Goal: Task Accomplishment & Management: Use online tool/utility

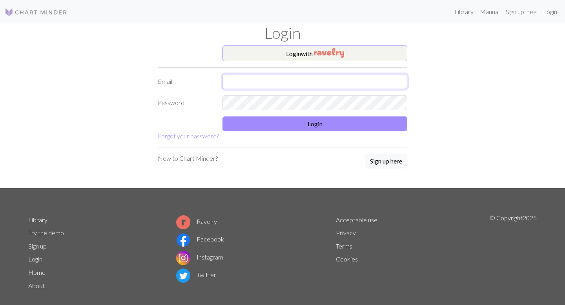
click at [251, 82] on input "text" at bounding box center [315, 81] width 185 height 15
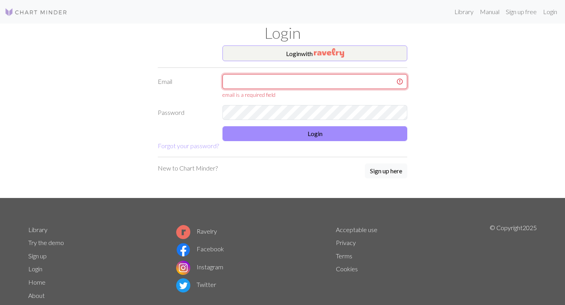
type input "[EMAIL_ADDRESS][DOMAIN_NAME]"
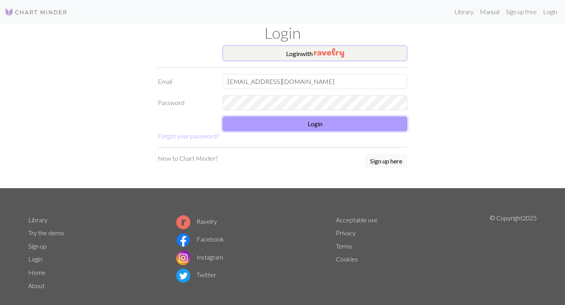
click at [271, 122] on button "Login" at bounding box center [315, 124] width 185 height 15
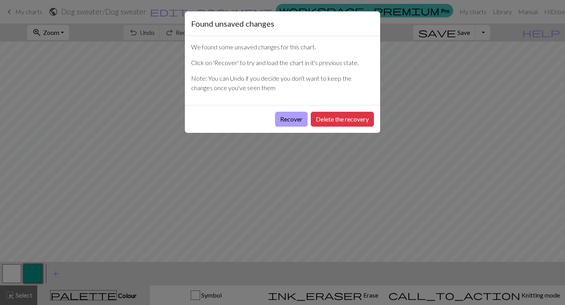
click at [294, 120] on button "Recover" at bounding box center [291, 119] width 33 height 15
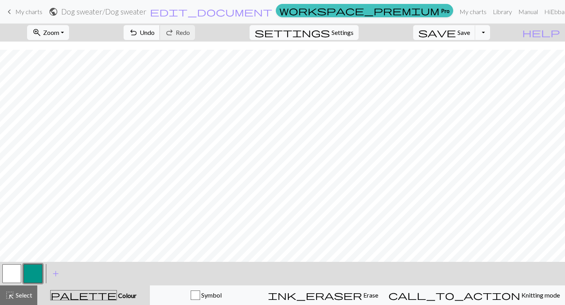
scroll to position [86, 0]
click at [10, 232] on button "button" at bounding box center [11, 274] width 19 height 19
click at [40, 232] on button "button" at bounding box center [33, 274] width 19 height 19
click at [10, 232] on button "button" at bounding box center [11, 274] width 19 height 19
click at [29, 232] on button "button" at bounding box center [33, 274] width 19 height 19
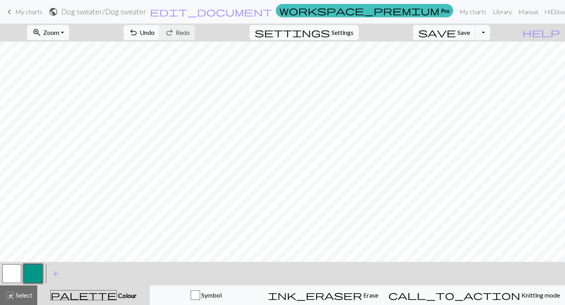
click at [7, 232] on button "button" at bounding box center [11, 274] width 19 height 19
click at [32, 232] on button "button" at bounding box center [33, 274] width 19 height 19
click at [16, 232] on button "button" at bounding box center [11, 274] width 19 height 19
click at [33, 232] on button "button" at bounding box center [33, 274] width 19 height 19
click at [16, 232] on button "button" at bounding box center [11, 274] width 19 height 19
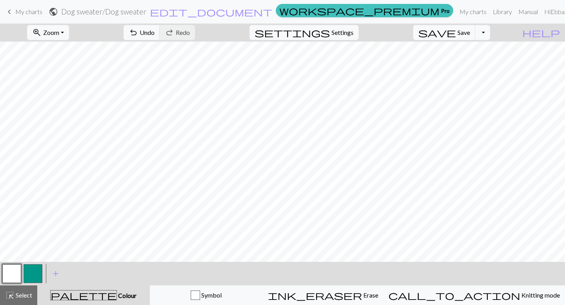
click at [29, 232] on button "button" at bounding box center [33, 274] width 19 height 19
click at [16, 232] on button "button" at bounding box center [11, 274] width 19 height 19
click at [30, 232] on button "button" at bounding box center [33, 274] width 19 height 19
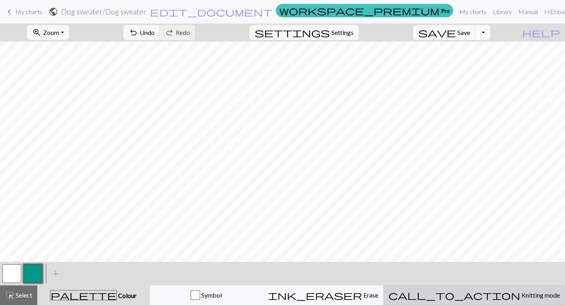
click at [409, 232] on span "Knitting mode" at bounding box center [540, 295] width 40 height 7
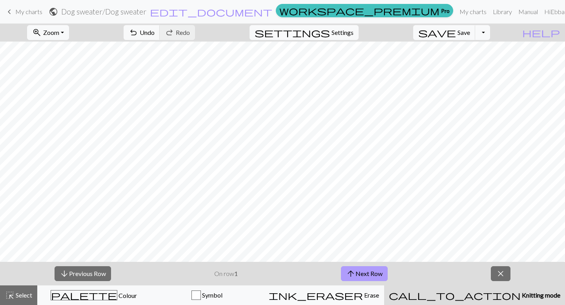
click at [357, 232] on button "arrow_upward Next Row" at bounding box center [364, 273] width 47 height 15
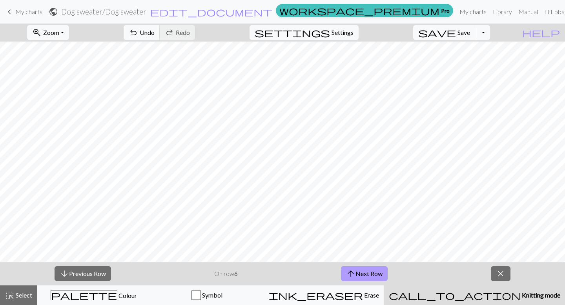
click at [357, 232] on button "arrow_upward Next Row" at bounding box center [364, 273] width 47 height 15
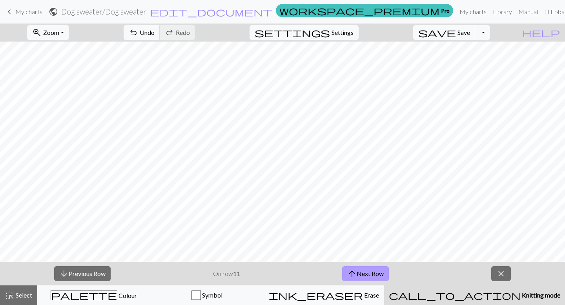
click at [357, 232] on button "arrow_upward Next Row" at bounding box center [365, 273] width 47 height 15
click at [23, 232] on div "highlight_alt Select Select" at bounding box center [18, 295] width 27 height 9
click at [366, 232] on button "arrow_upward Next Row" at bounding box center [365, 273] width 47 height 15
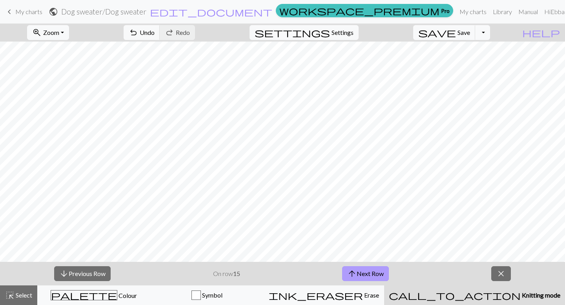
click at [366, 232] on button "arrow_upward Next Row" at bounding box center [365, 273] width 47 height 15
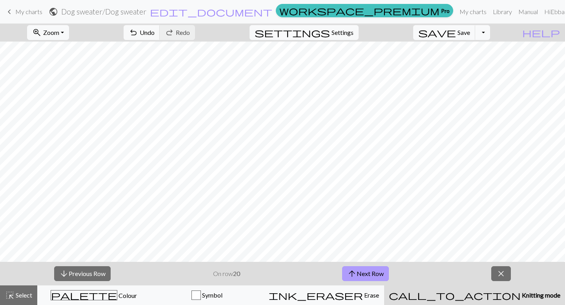
click at [366, 232] on button "arrow_upward Next Row" at bounding box center [365, 273] width 47 height 15
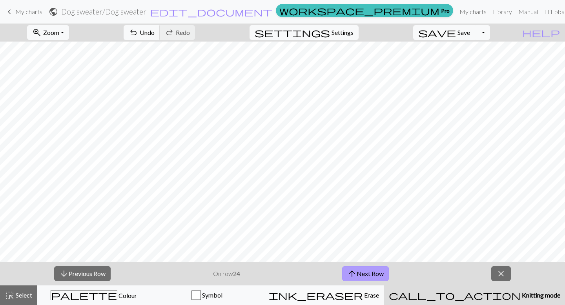
click at [366, 232] on button "arrow_upward Next Row" at bounding box center [365, 273] width 47 height 15
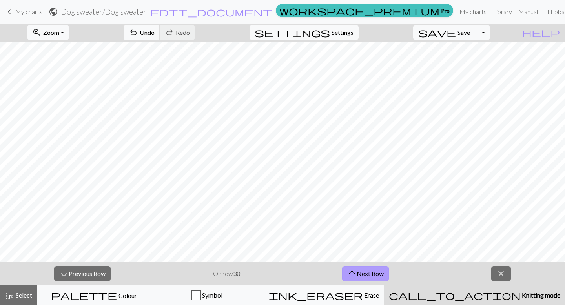
click at [366, 232] on button "arrow_upward Next Row" at bounding box center [365, 273] width 47 height 15
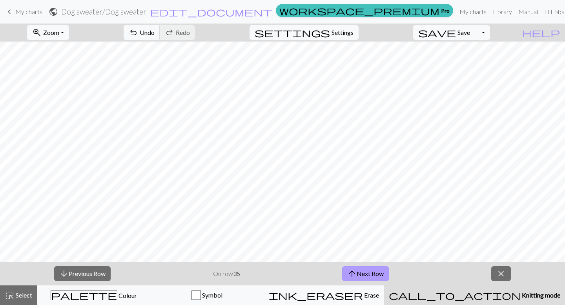
click at [366, 232] on button "arrow_upward Next Row" at bounding box center [365, 273] width 47 height 15
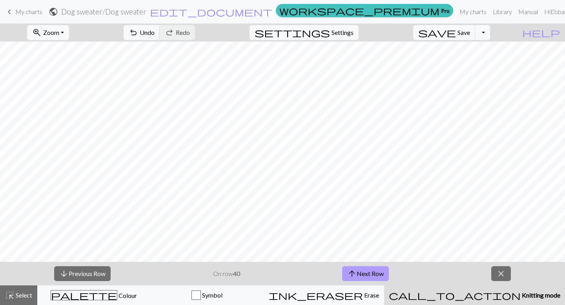
click at [366, 232] on button "arrow_upward Next Row" at bounding box center [365, 273] width 47 height 15
click at [87, 232] on button "arrow_downward Previous Row" at bounding box center [82, 273] width 57 height 15
click at [81, 232] on button "arrow_downward Previous Row" at bounding box center [82, 273] width 57 height 15
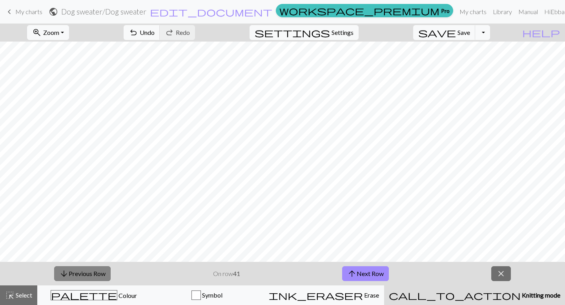
click at [96, 232] on button "arrow_downward Previous Row" at bounding box center [82, 273] width 57 height 15
click at [105, 232] on button "arrow_downward Previous Row" at bounding box center [82, 273] width 57 height 15
click at [102, 232] on button "arrow_downward Previous Row" at bounding box center [82, 273] width 57 height 15
click at [100, 232] on button "arrow_downward Previous Row" at bounding box center [82, 273] width 57 height 15
click at [85, 232] on button "arrow_downward Previous Row" at bounding box center [82, 273] width 57 height 15
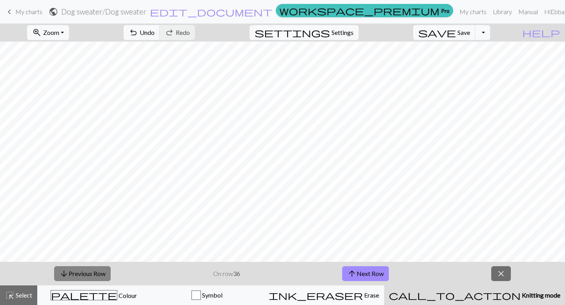
click at [107, 232] on button "arrow_downward Previous Row" at bounding box center [82, 273] width 57 height 15
click at [102, 232] on button "arrow_downward Previous Row" at bounding box center [82, 273] width 57 height 15
